Goal: Information Seeking & Learning: Find specific fact

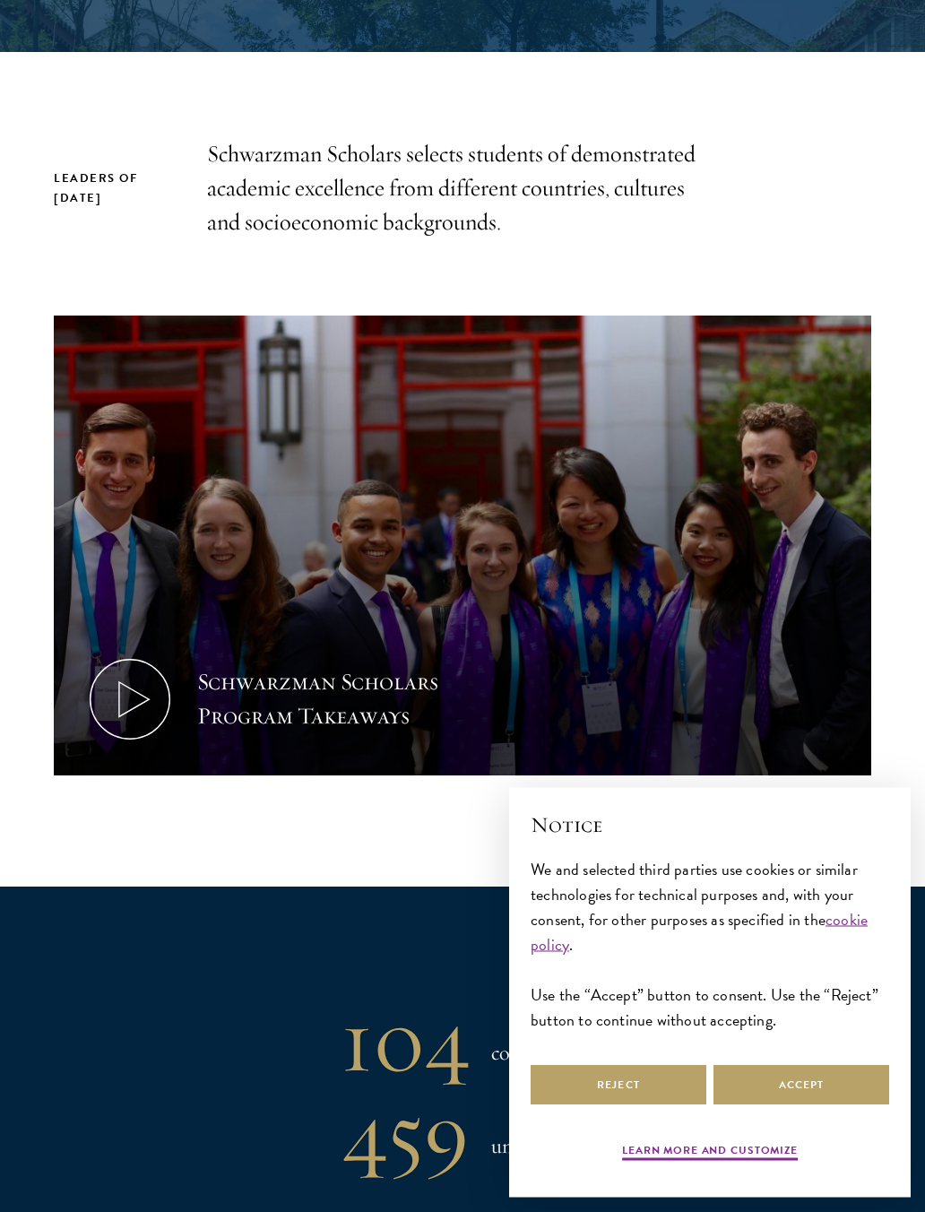
scroll to position [507, 0]
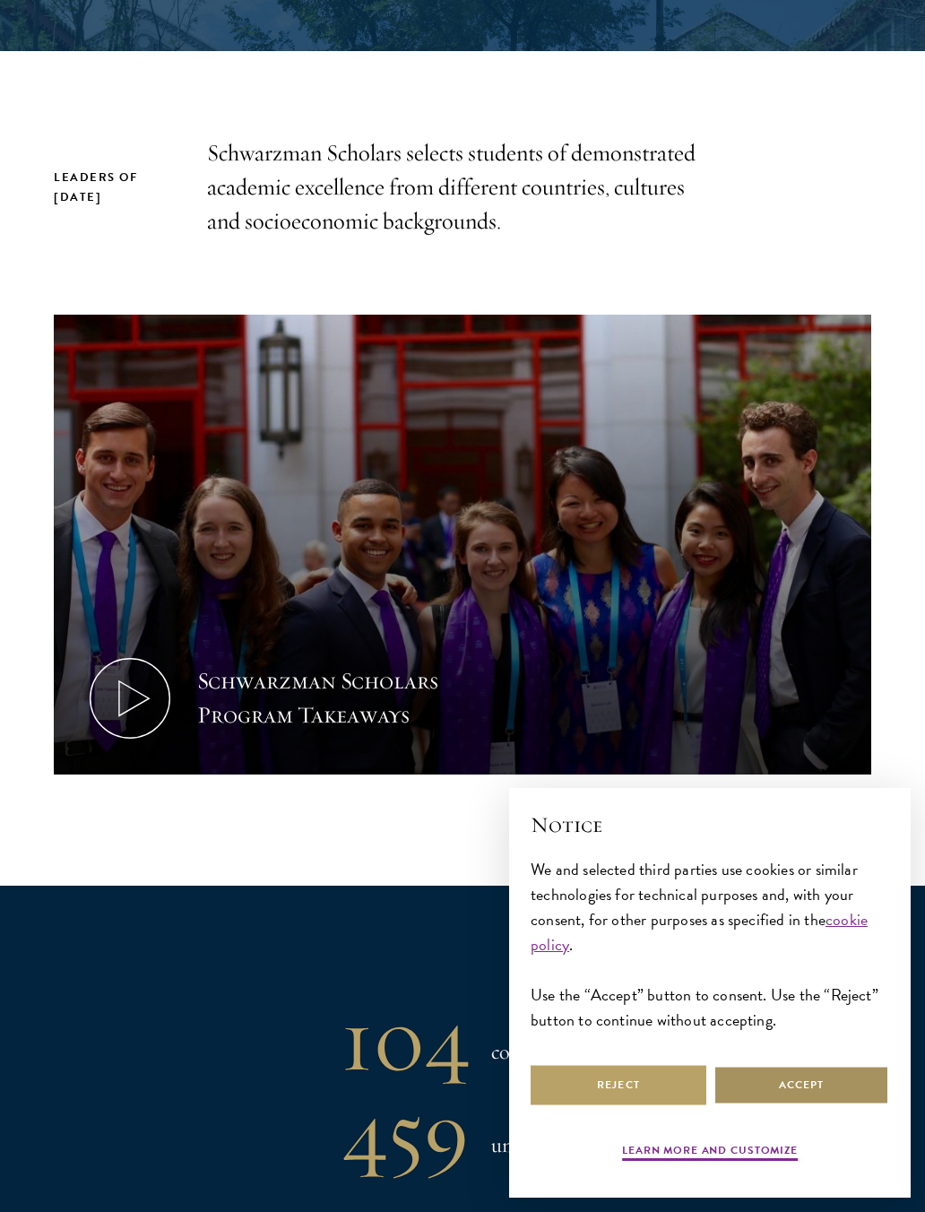
click at [808, 1088] on button "Accept" at bounding box center [801, 1085] width 176 height 40
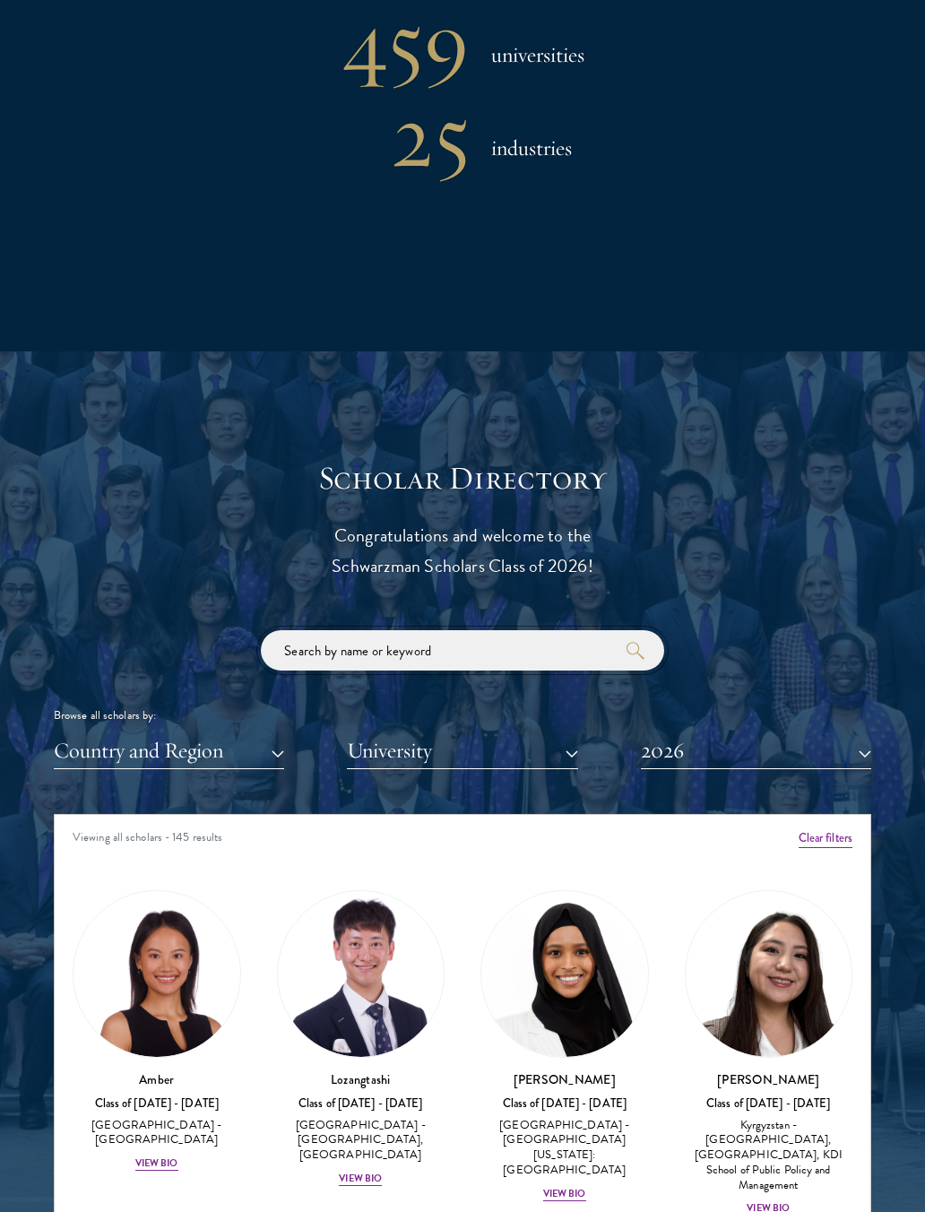
click at [486, 645] on input "search" at bounding box center [462, 650] width 403 height 40
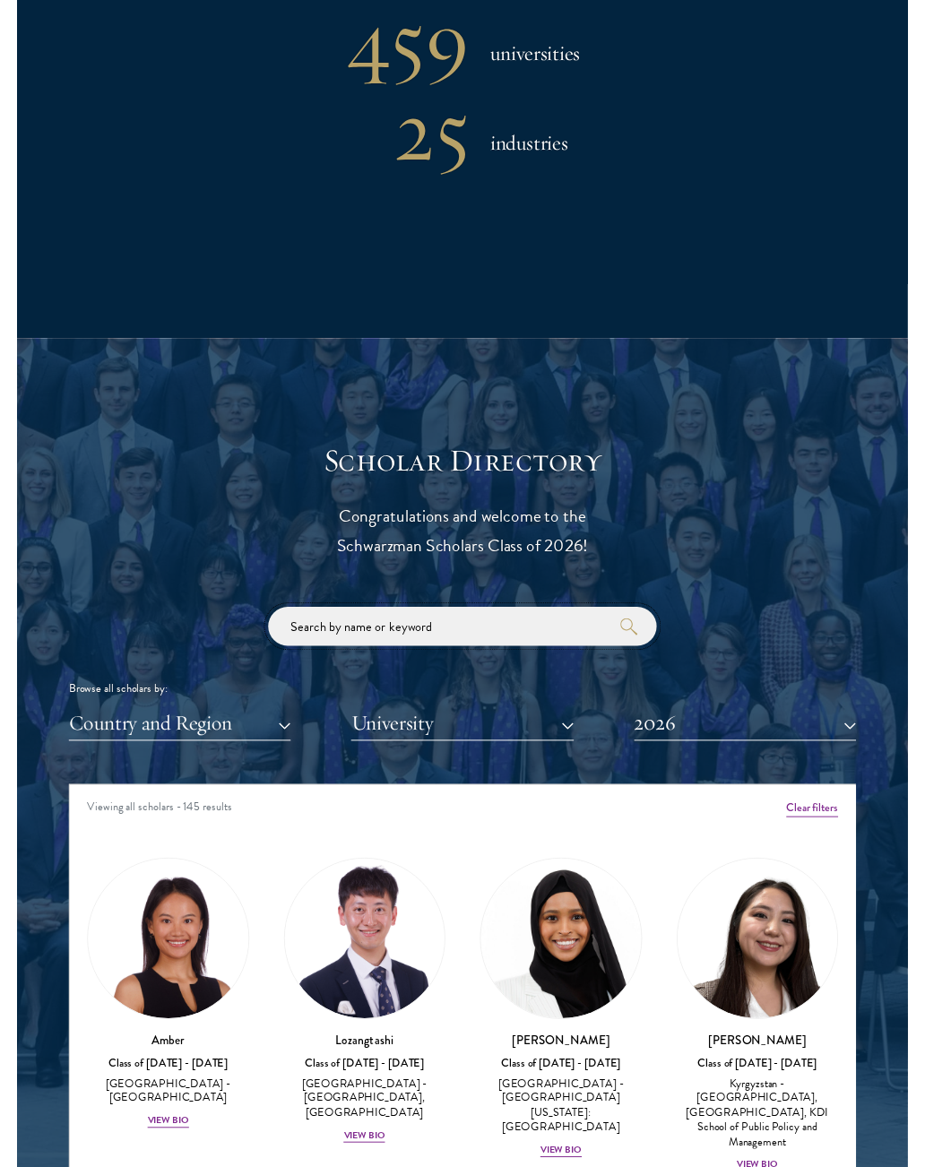
scroll to position [1596, 0]
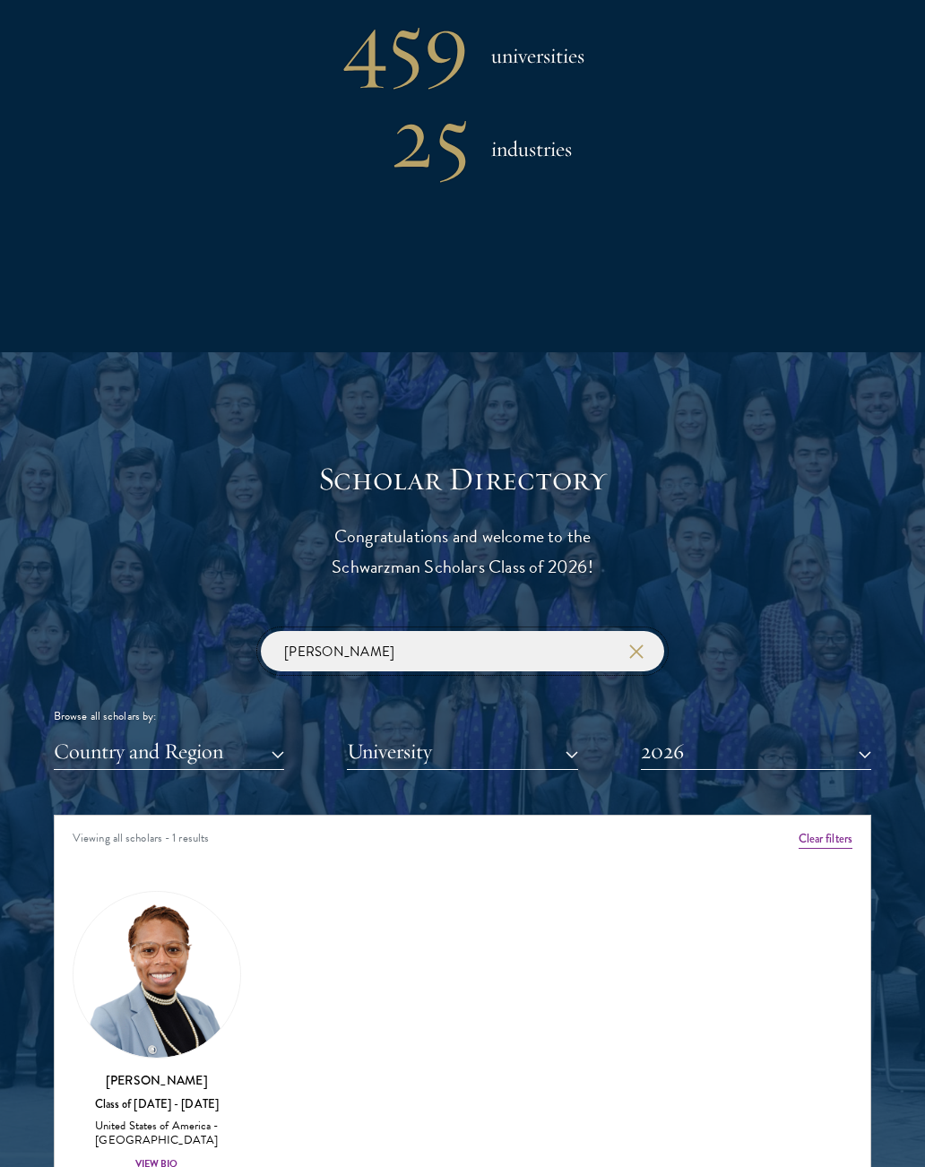
type input "[PERSON_NAME]"
click button "submit" at bounding box center [0, 0] width 0 height 0
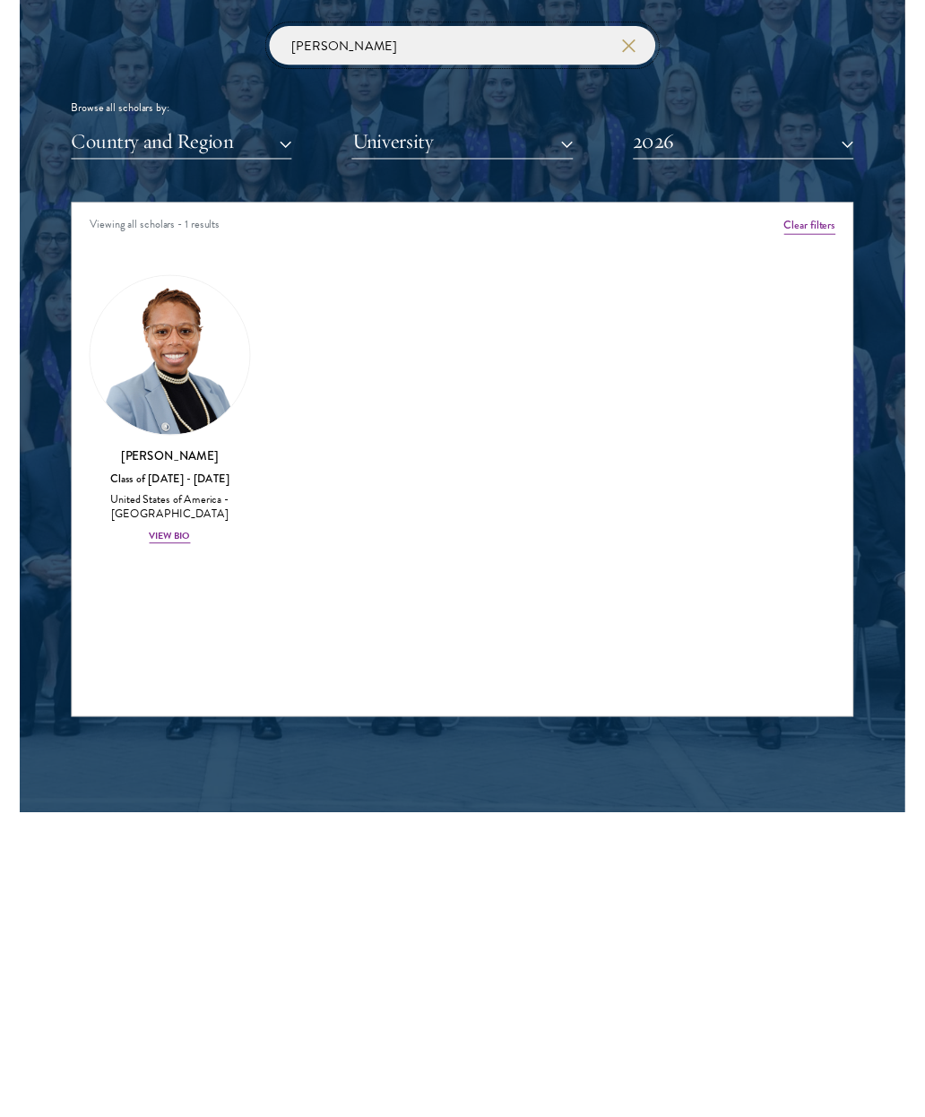
scroll to position [1901, 0]
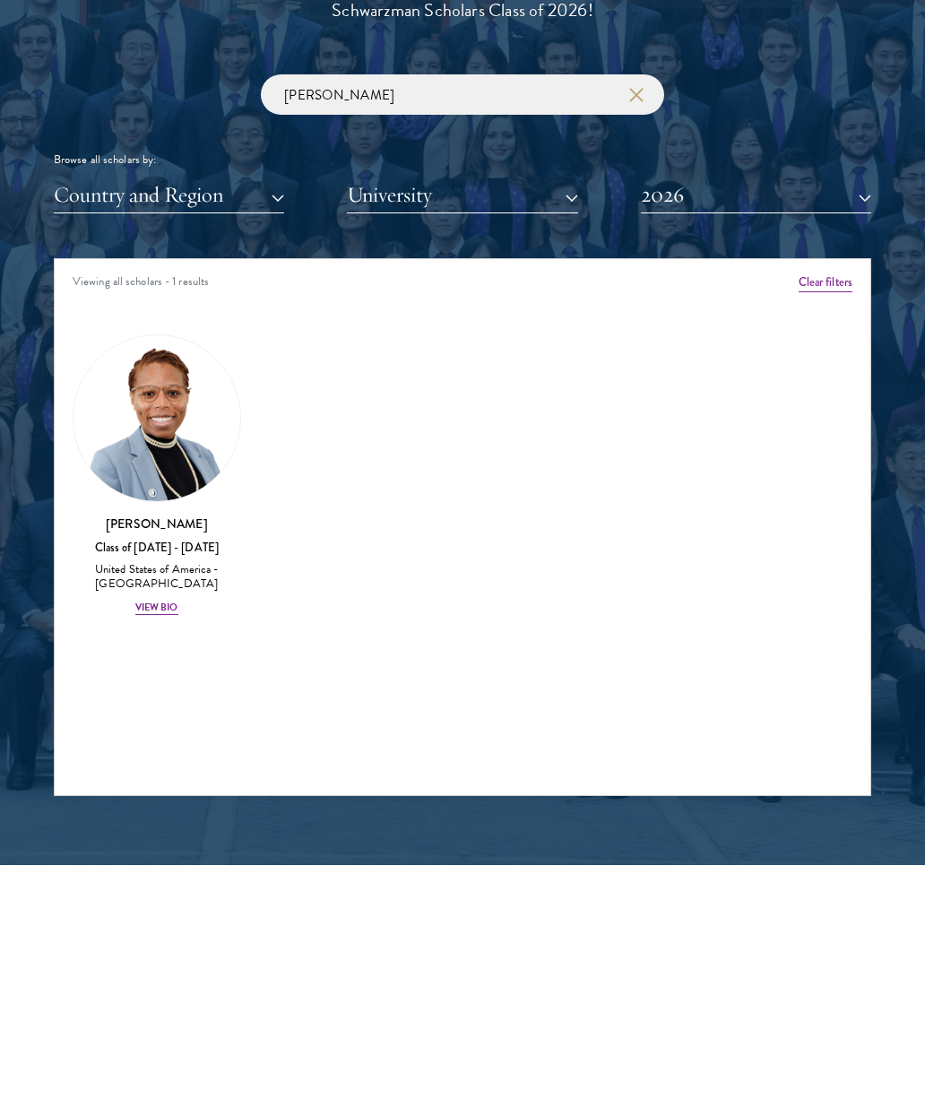
click at [148, 852] on div "View Bio" at bounding box center [156, 859] width 43 height 14
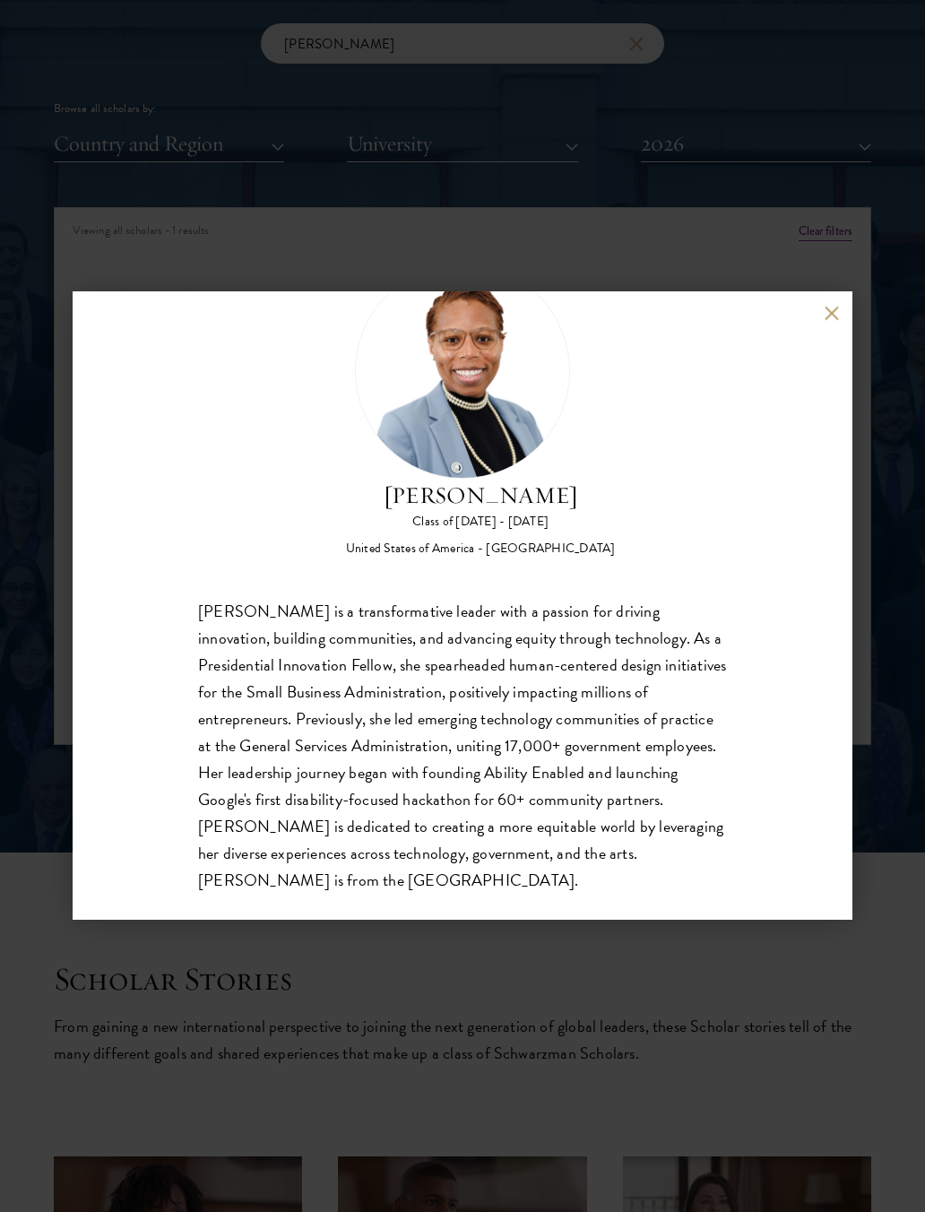
scroll to position [2202, 0]
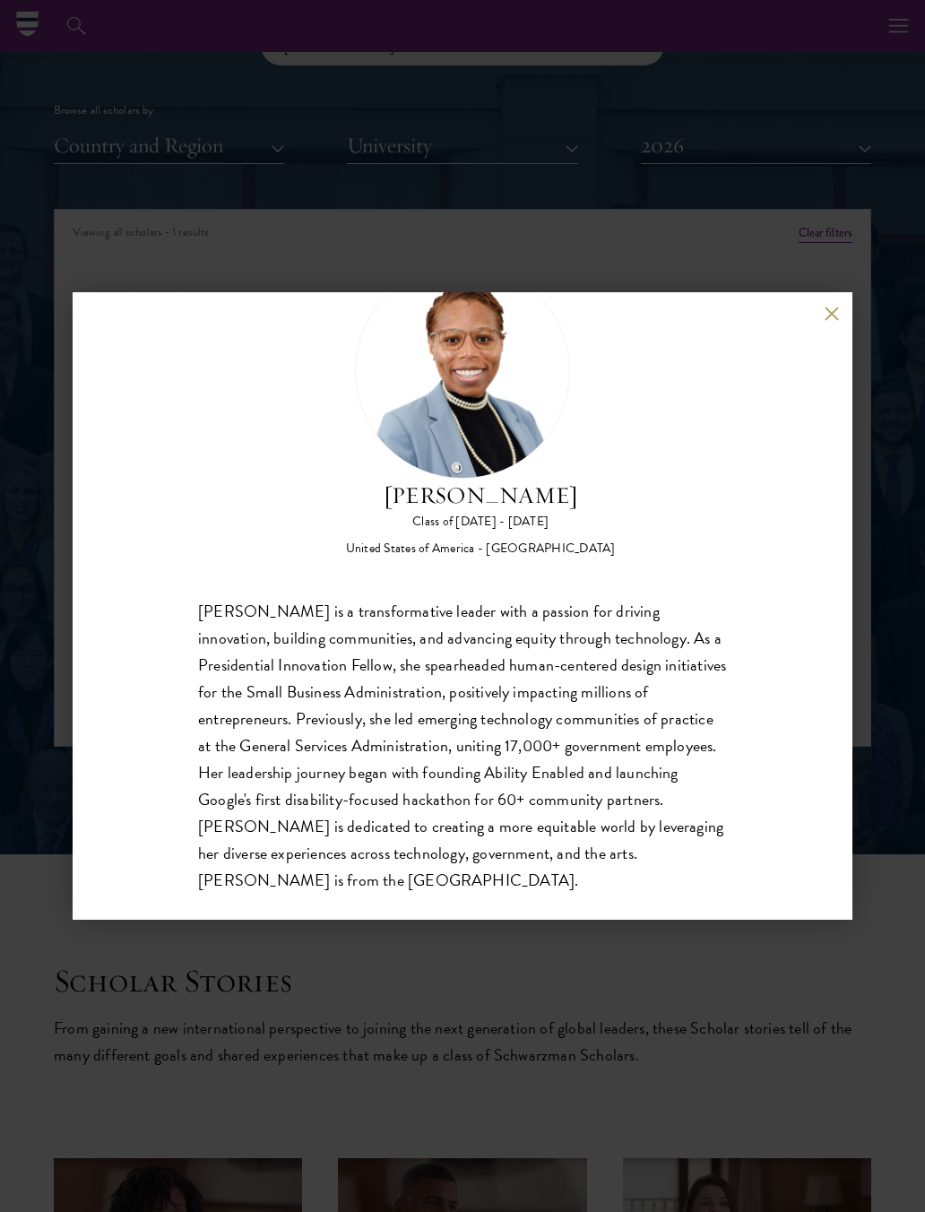
click at [832, 306] on button at bounding box center [831, 313] width 15 height 15
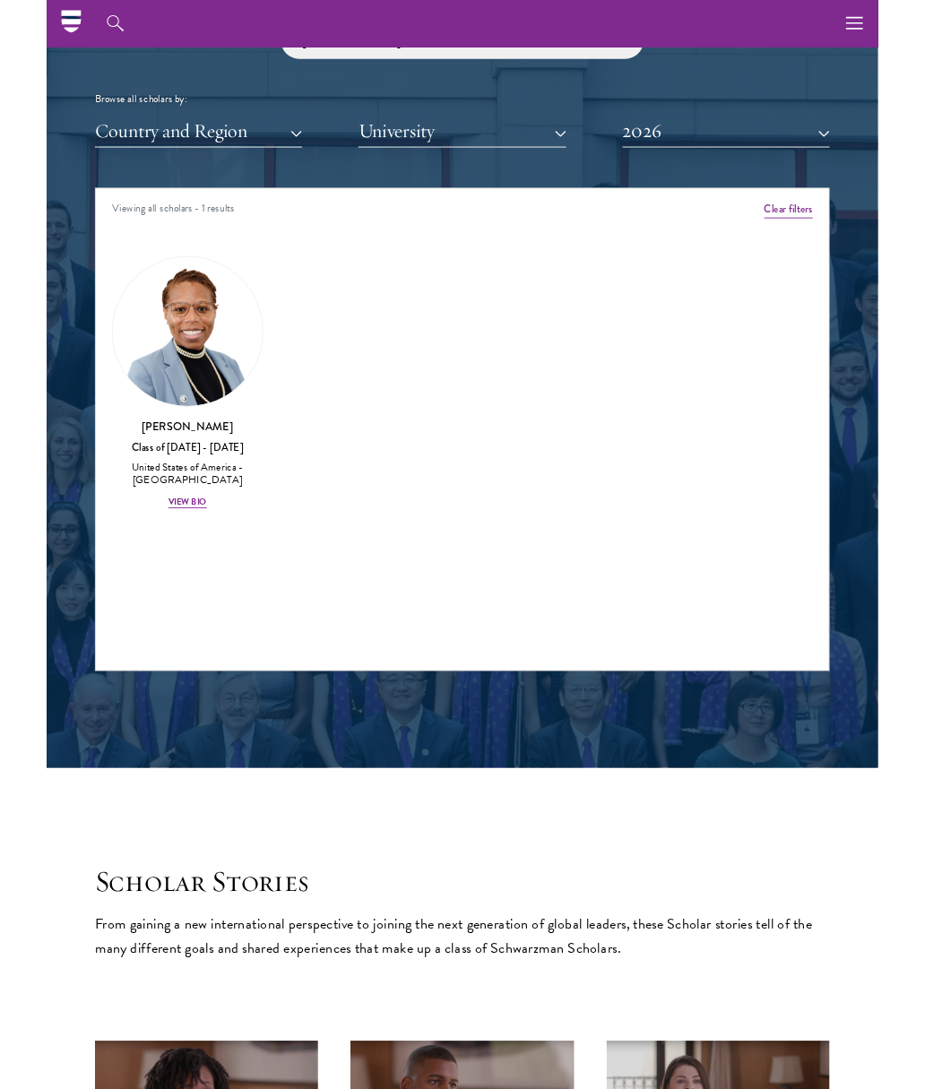
scroll to position [2252, 0]
